Goal: Contribute content: Add original content to the website for others to see

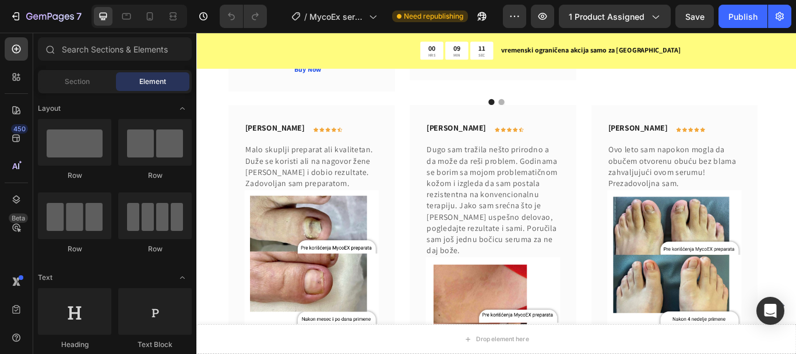
scroll to position [2292, 0]
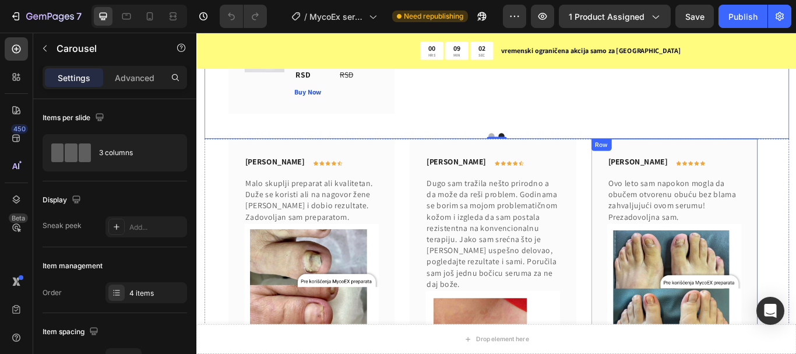
scroll to position [2526, 0]
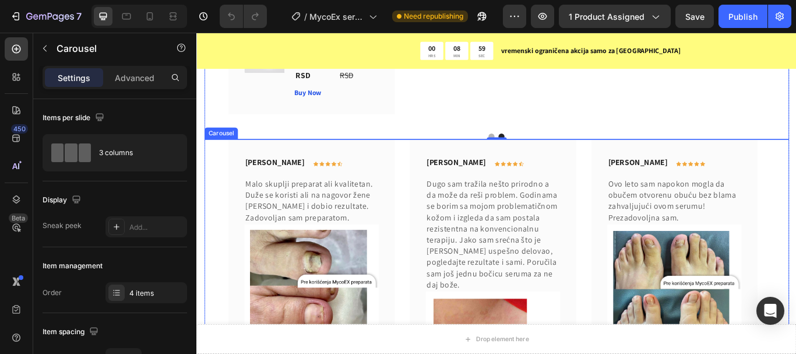
click at [280, 147] on icon at bounding box center [278, 147] width 6 height 8
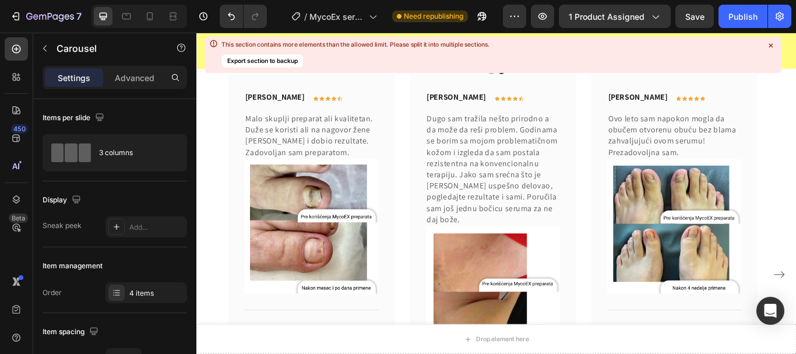
scroll to position [2660, 0]
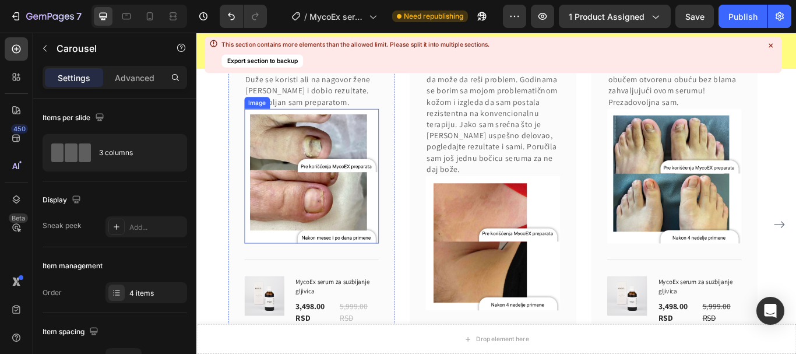
drag, startPoint x: 351, startPoint y: 213, endPoint x: 344, endPoint y: 215, distance: 6.6
click at [351, 214] on img at bounding box center [330, 200] width 157 height 157
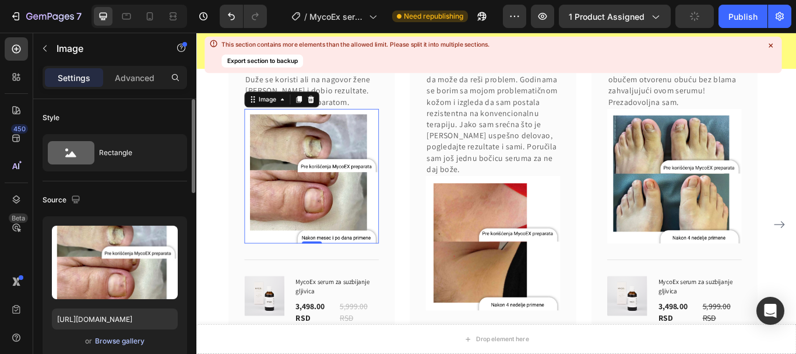
click at [110, 346] on button "Browse gallery" at bounding box center [119, 341] width 51 height 12
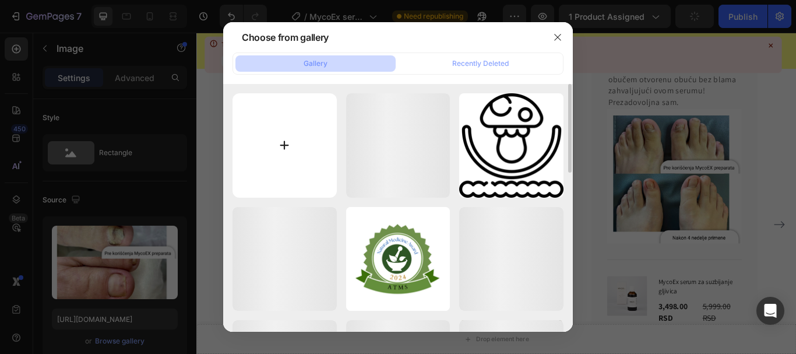
click at [271, 120] on input "file" at bounding box center [285, 145] width 104 height 104
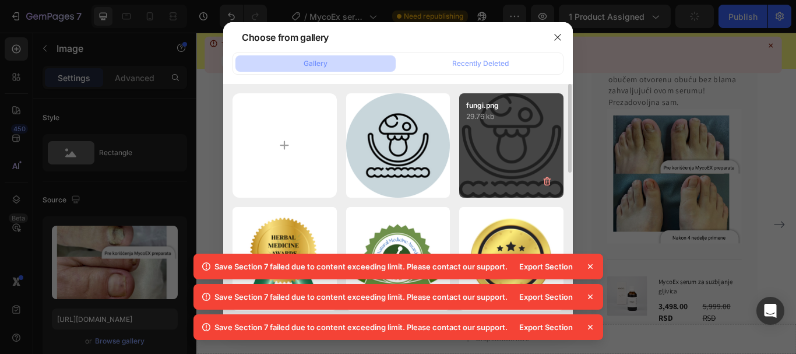
type input "C:\fakepath\10.png"
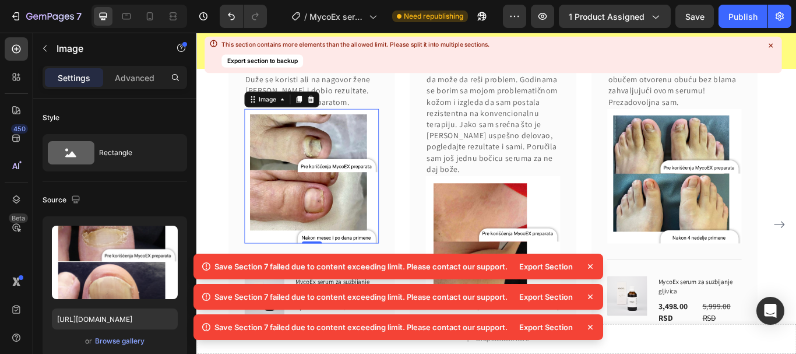
type input "[URL][DOMAIN_NAME]"
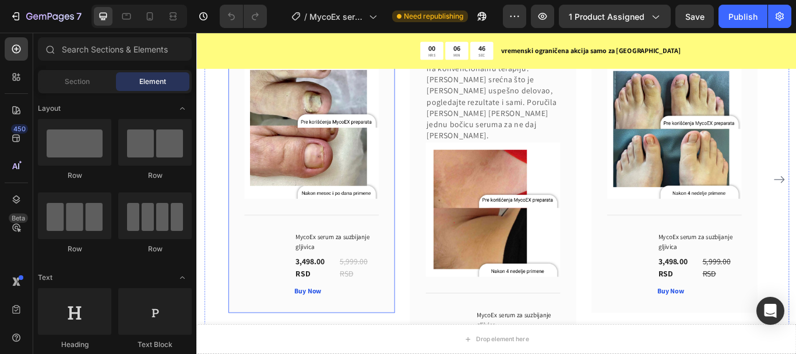
scroll to position [2549, 0]
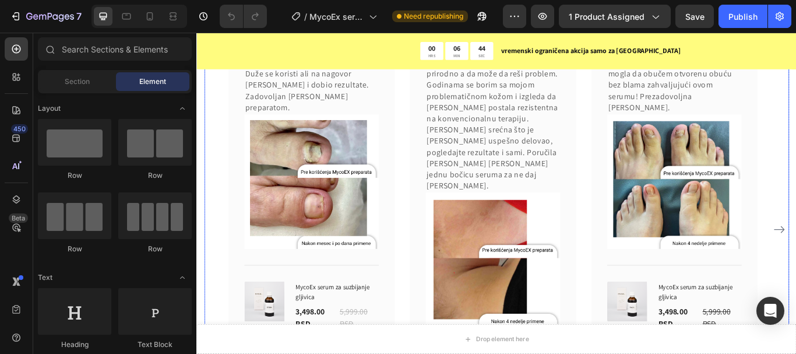
click at [224, 145] on div "[PERSON_NAME] Text block Icon Icon Icon Icon Icon Row Row Malo skuplji preparat…" at bounding box center [546, 262] width 682 height 493
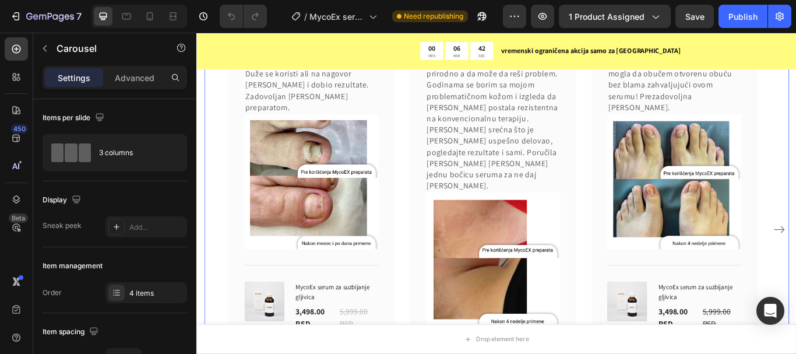
click at [281, 12] on div at bounding box center [278, 5] width 14 height 14
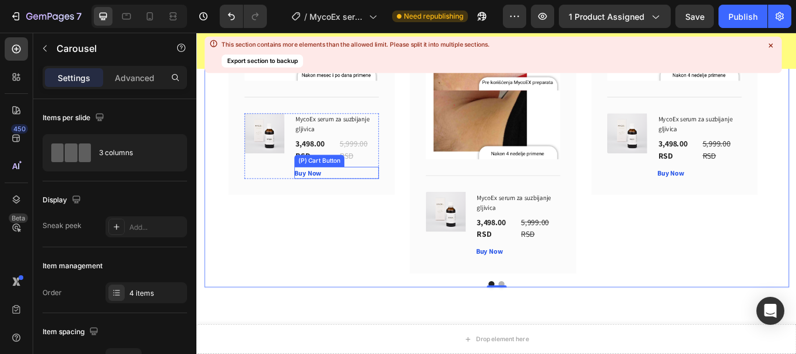
scroll to position [3196, 0]
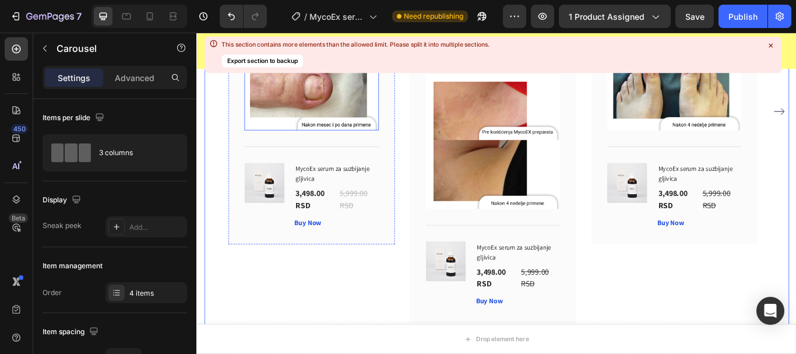
click at [345, 147] on img at bounding box center [330, 68] width 157 height 157
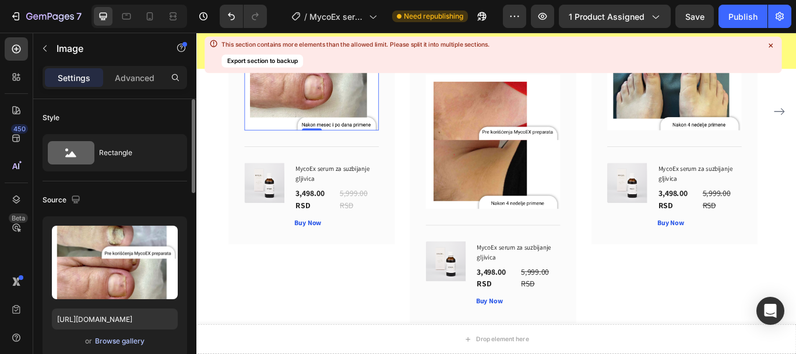
click at [125, 339] on div "Browse gallery" at bounding box center [120, 341] width 50 height 10
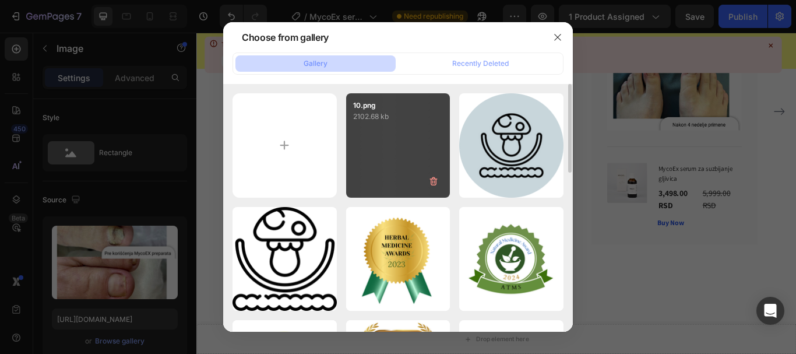
click at [396, 160] on div "10.png 2102.68 kb" at bounding box center [398, 145] width 104 height 104
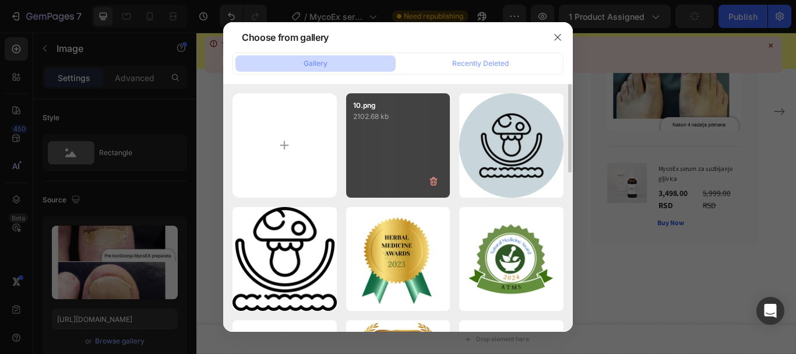
type input "[URL][DOMAIN_NAME]"
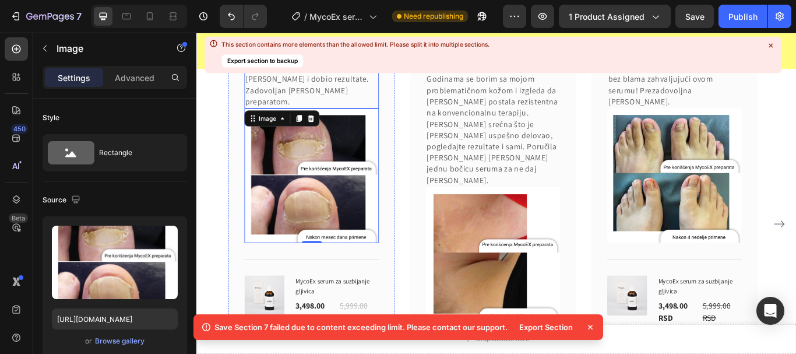
scroll to position [3022, 0]
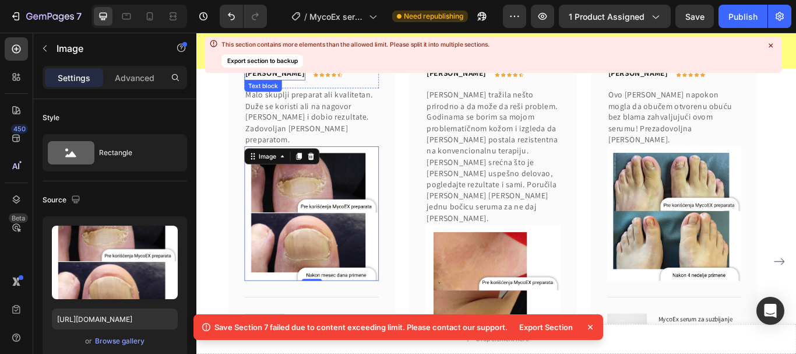
click at [284, 87] on p "[PERSON_NAME]" at bounding box center [287, 80] width 69 height 14
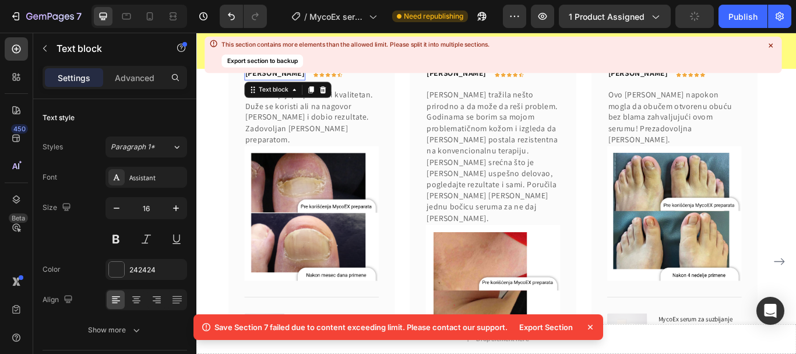
click at [286, 87] on p "[PERSON_NAME]" at bounding box center [287, 80] width 69 height 14
click at [289, 87] on p "[PERSON_NAME]" at bounding box center [287, 80] width 69 height 14
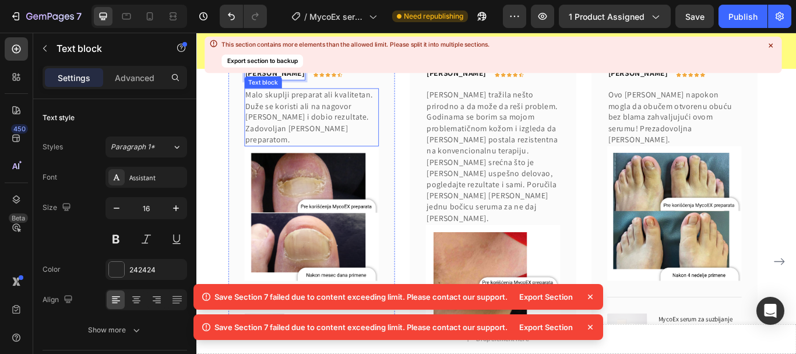
click at [286, 164] on p "Malo skuplji preparat ali kvalitetan. Duže se koristi ali na nagovor [PERSON_NA…" at bounding box center [330, 131] width 154 height 65
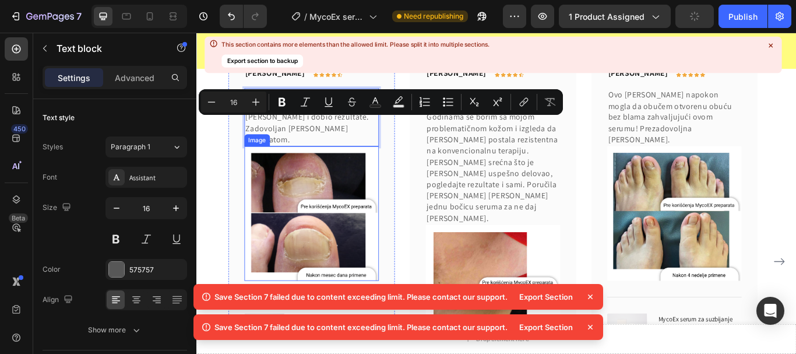
scroll to position [3080, 0]
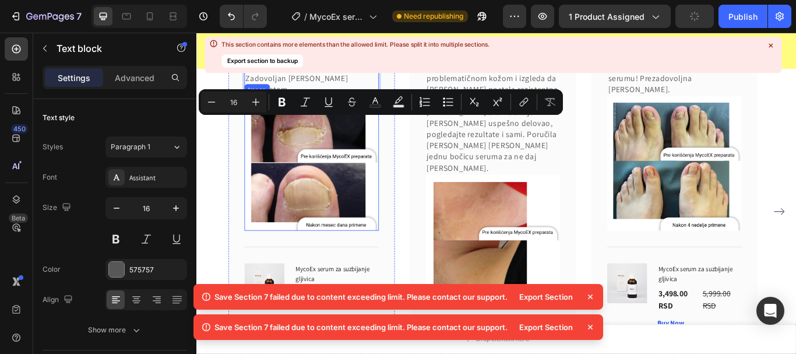
click at [377, 105] on p "Malo skuplji preparat ali kvalitetan. Duže se koristi ali na nagovor [PERSON_NA…" at bounding box center [330, 72] width 154 height 65
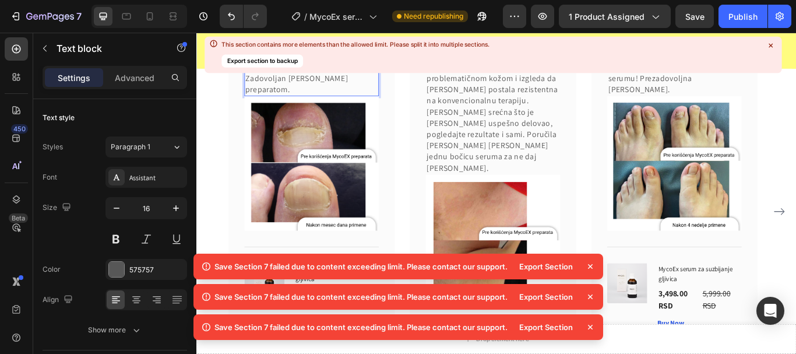
click at [378, 105] on p "Malo skuplji preparat ali kvalitetan. Duže se koristi ali na nagovor [PERSON_NA…" at bounding box center [330, 72] width 154 height 65
drag, startPoint x: 378, startPoint y: 167, endPoint x: 370, endPoint y: 165, distance: 8.9
click at [374, 105] on p "Malo skuplji preparat ali kvalitetan. Duže se koristi ali na nagovor [PERSON_NA…" at bounding box center [330, 72] width 154 height 65
drag, startPoint x: 374, startPoint y: 166, endPoint x: 254, endPoint y: 124, distance: 126.6
click at [254, 105] on p "Malo skuplji preparat ali kvalitetan. Duže se koristi ali na nagovor [PERSON_NA…" at bounding box center [330, 72] width 154 height 65
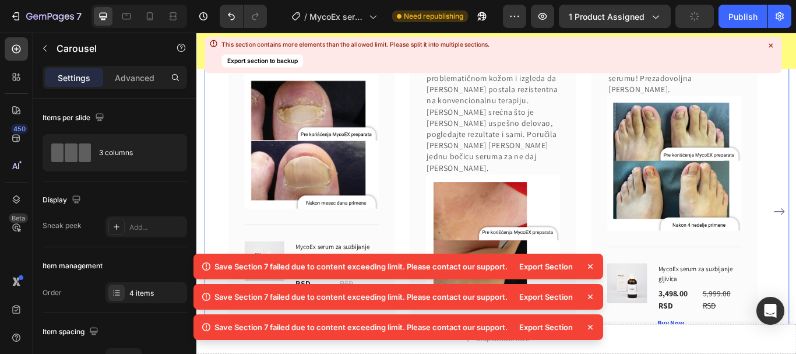
click at [431, 177] on div "[PERSON_NAME] Text block Icon Icon Icon Icon Icon Row Row Ozbiljan serum, prepo…" at bounding box center [546, 241] width 626 height 493
click at [590, 265] on icon at bounding box center [591, 267] width 12 height 12
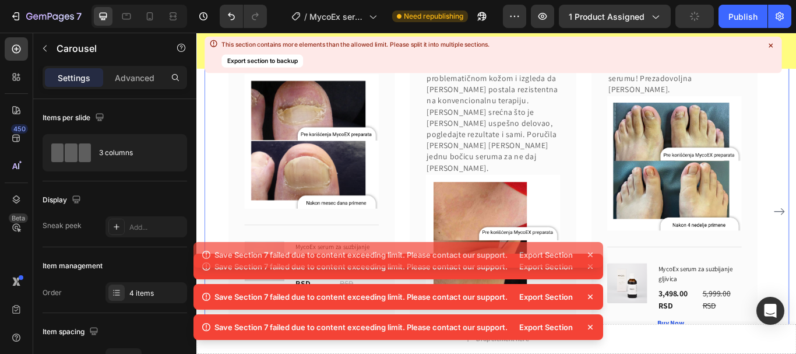
click at [591, 266] on icon at bounding box center [591, 267] width 12 height 12
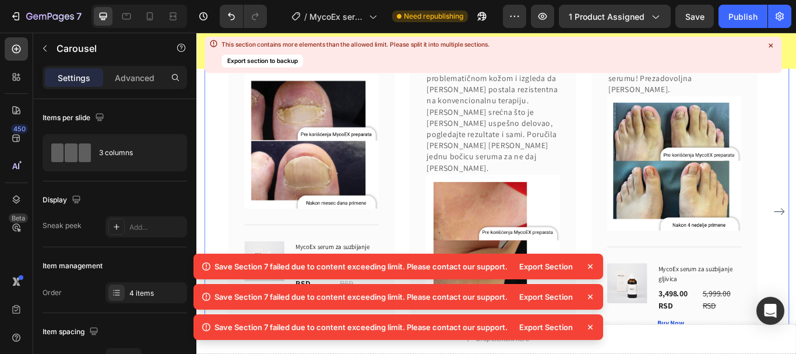
click at [589, 266] on icon at bounding box center [591, 267] width 12 height 12
click at [590, 264] on icon at bounding box center [591, 267] width 12 height 12
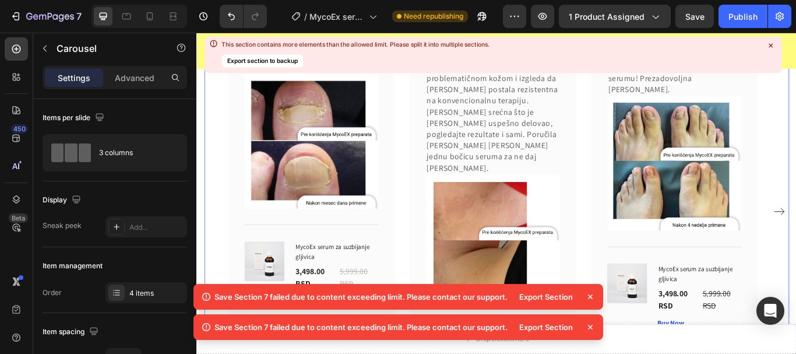
click at [591, 295] on icon at bounding box center [591, 297] width 12 height 12
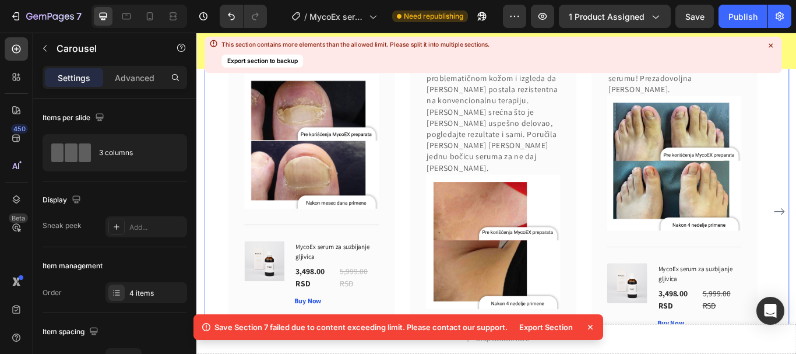
click at [588, 326] on icon at bounding box center [591, 327] width 12 height 12
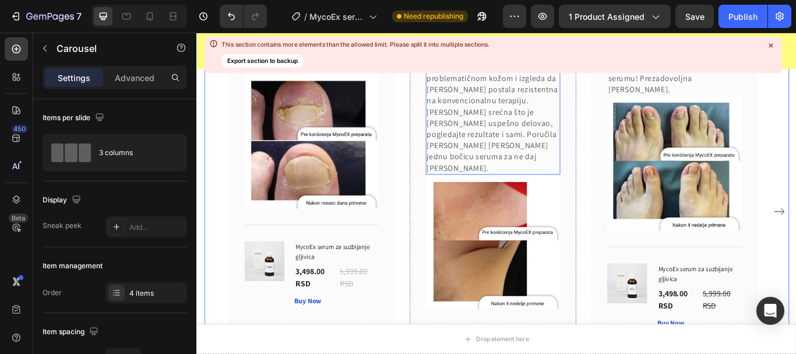
scroll to position [3196, 0]
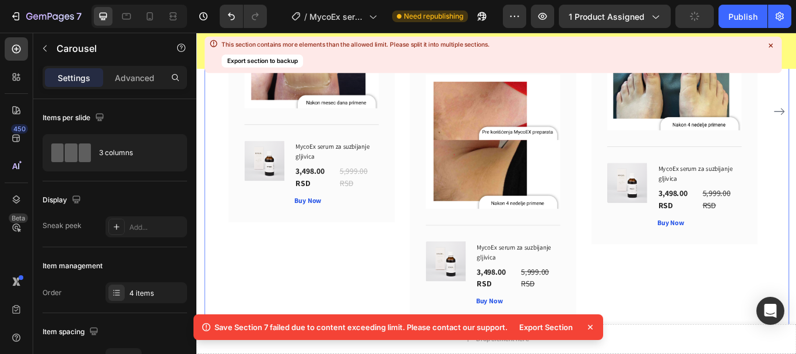
click at [252, 63] on button "Export section to backup" at bounding box center [262, 61] width 82 height 13
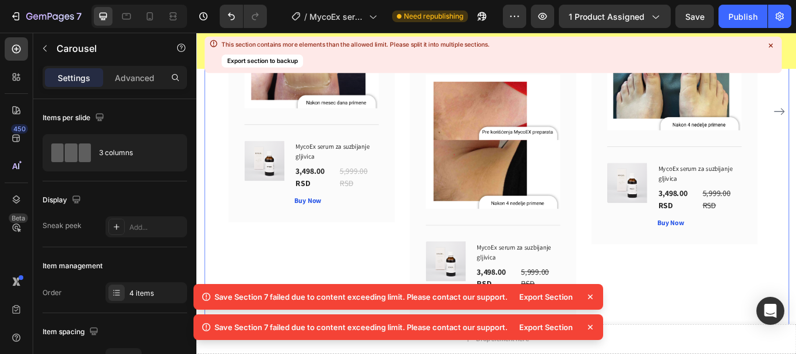
scroll to position [2730, 0]
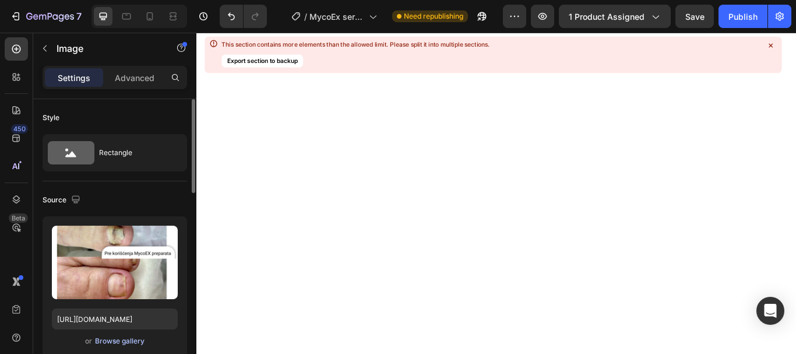
click at [113, 341] on div "Browse gallery" at bounding box center [120, 341] width 50 height 10
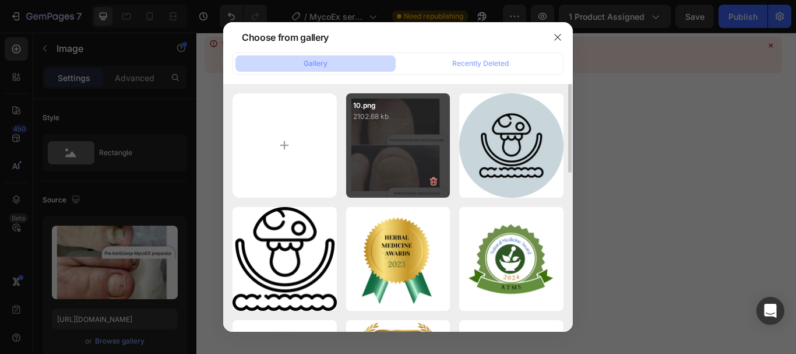
click at [364, 156] on div "10.png 2102.68 kb" at bounding box center [398, 145] width 104 height 104
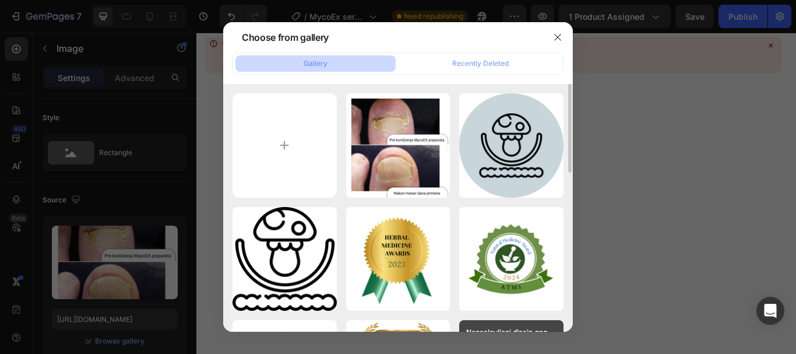
type input "[URL][DOMAIN_NAME]"
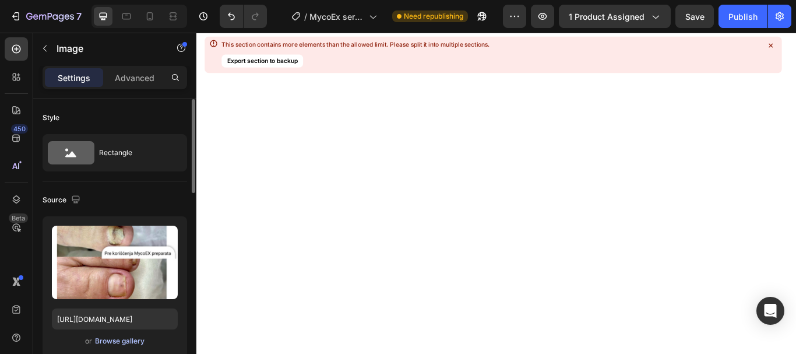
click at [111, 337] on div "Browse gallery" at bounding box center [120, 341] width 50 height 10
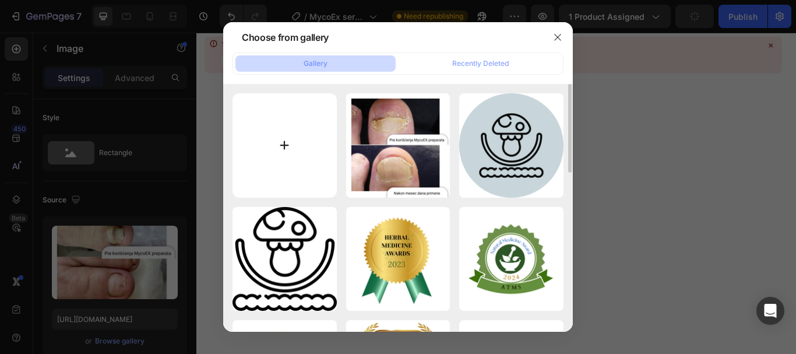
click at [271, 160] on input "file" at bounding box center [285, 145] width 104 height 104
